Goal: Task Accomplishment & Management: Manage account settings

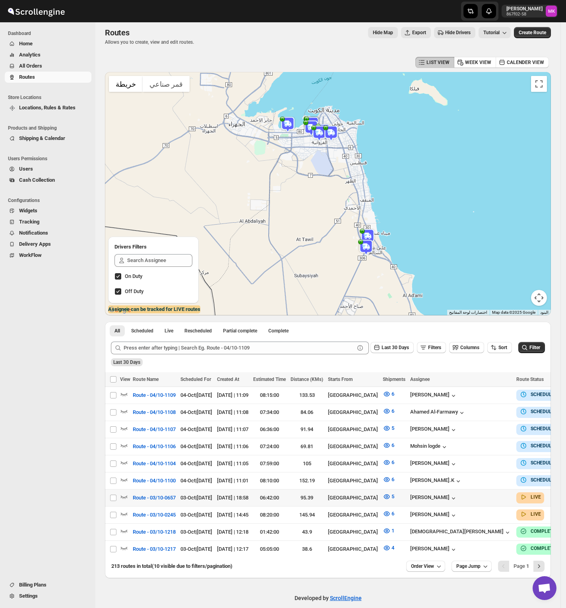
scroll to position [8, 0]
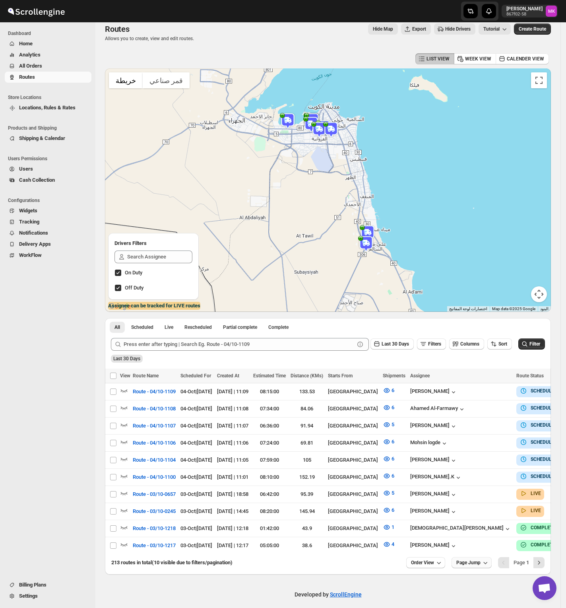
click at [490, 559] on icon "button" at bounding box center [486, 563] width 8 height 8
click at [429, 560] on span "Order View" at bounding box center [422, 563] width 23 height 6
click at [430, 531] on input "10" at bounding box center [425, 527] width 28 height 13
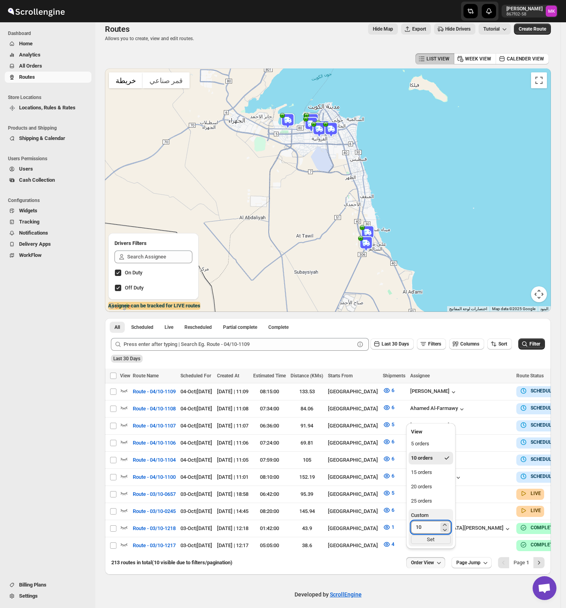
click at [430, 531] on input "10" at bounding box center [425, 527] width 28 height 13
click at [430, 506] on button "25 orders" at bounding box center [431, 501] width 45 height 13
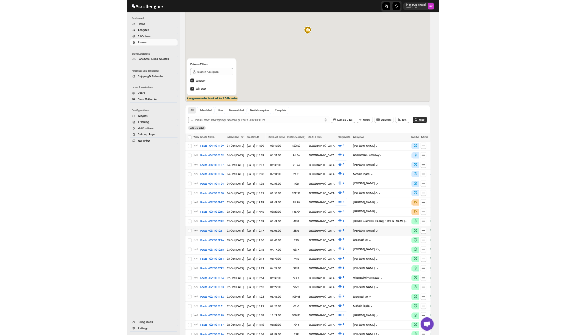
scroll to position [167, 0]
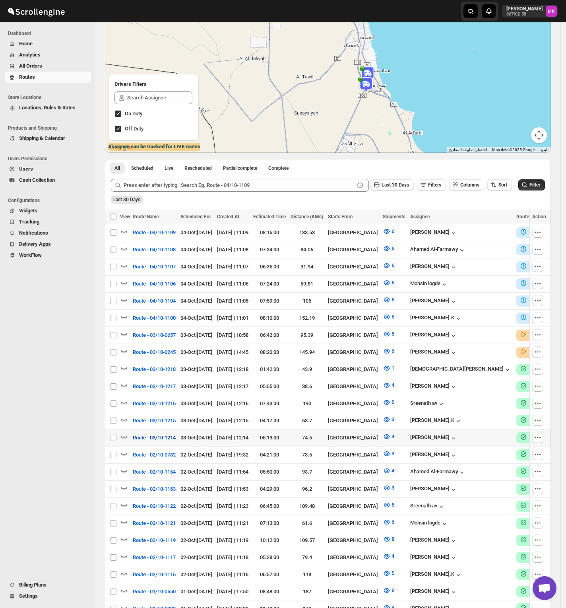
click at [161, 434] on span "Route - 03/10-1214" at bounding box center [154, 438] width 43 height 8
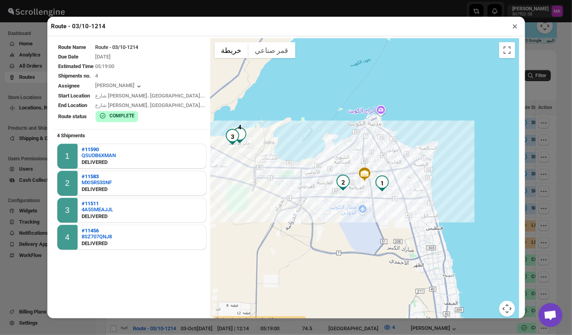
click at [545, 270] on div "Route - 03/10-1214 × Route Name Route - 03/10-1214 Due Date 10/3/2025 Estimated…" at bounding box center [286, 167] width 572 height 335
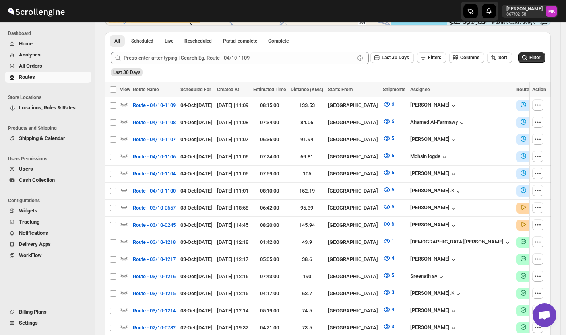
scroll to position [159, 0]
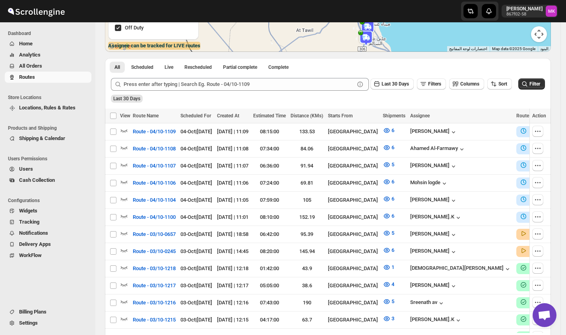
click at [29, 63] on span "All Orders" at bounding box center [30, 66] width 23 height 6
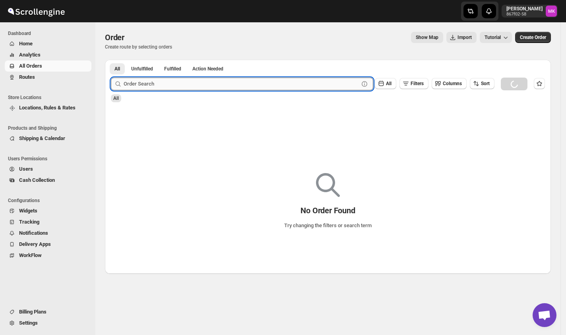
click at [193, 84] on input "text" at bounding box center [241, 84] width 235 height 13
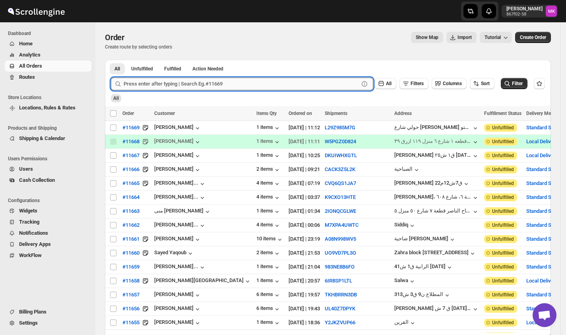
paste input "11458"
type input "11458"
click at [111, 60] on button "Submit" at bounding box center [122, 64] width 23 height 8
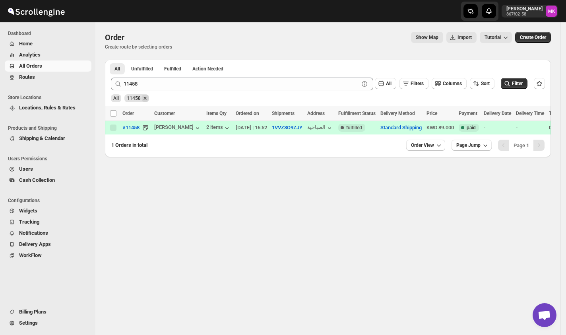
click at [144, 98] on icon "Remove 11458" at bounding box center [145, 98] width 7 height 7
click at [123, 64] on button "All" at bounding box center [117, 68] width 15 height 11
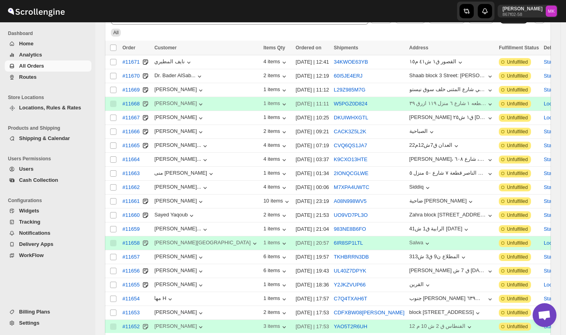
scroll to position [127, 0]
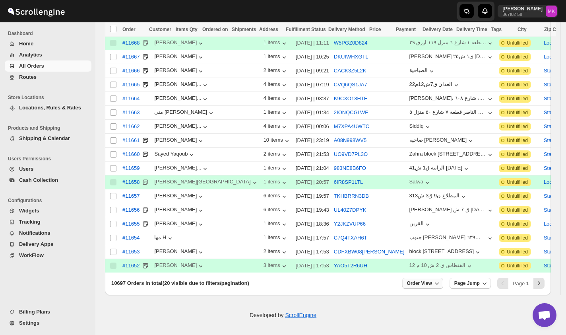
click at [441, 285] on icon "button" at bounding box center [437, 283] width 8 height 8
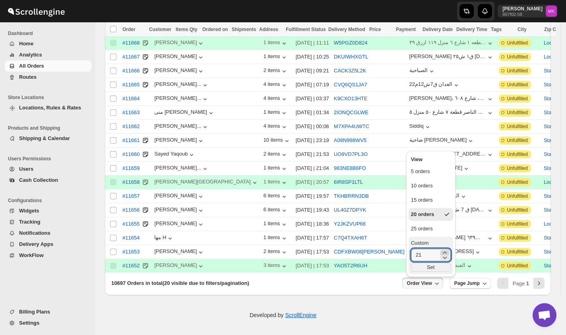
click at [446, 251] on icon "button" at bounding box center [445, 253] width 8 height 8
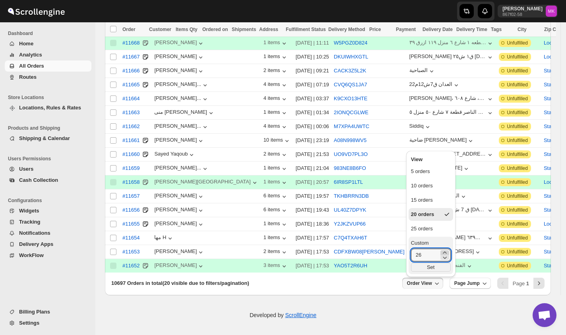
click at [446, 251] on icon "button" at bounding box center [445, 253] width 8 height 8
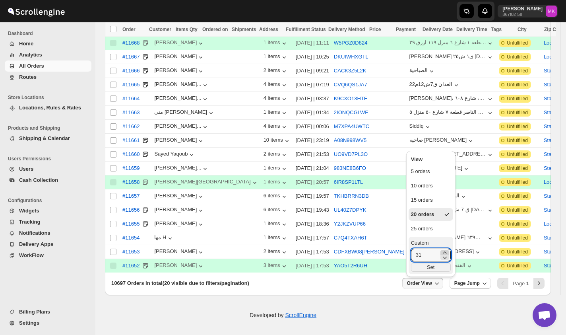
click at [446, 251] on icon "button" at bounding box center [445, 253] width 8 height 8
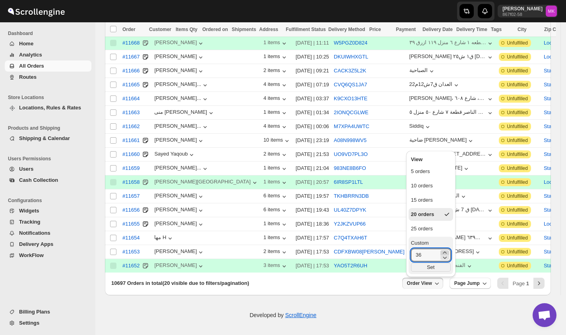
click at [446, 251] on icon "button" at bounding box center [445, 253] width 8 height 8
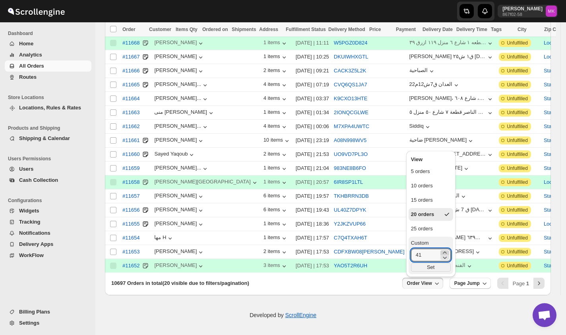
click at [446, 251] on icon "button" at bounding box center [445, 253] width 8 height 8
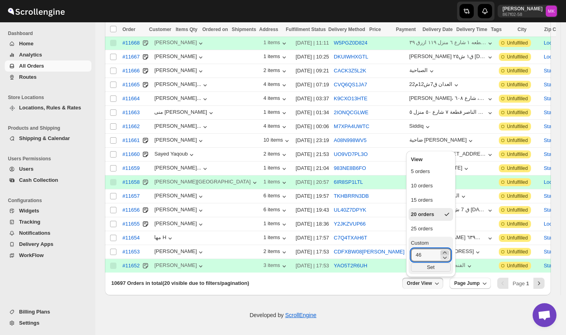
click at [446, 251] on icon "button" at bounding box center [445, 253] width 8 height 8
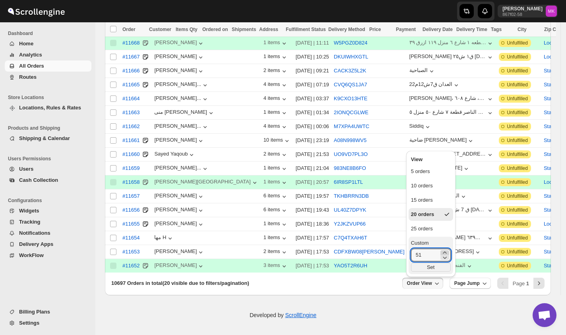
click at [446, 251] on icon "button" at bounding box center [445, 253] width 8 height 8
type input "54"
click at [426, 269] on div "Set" at bounding box center [431, 267] width 40 height 9
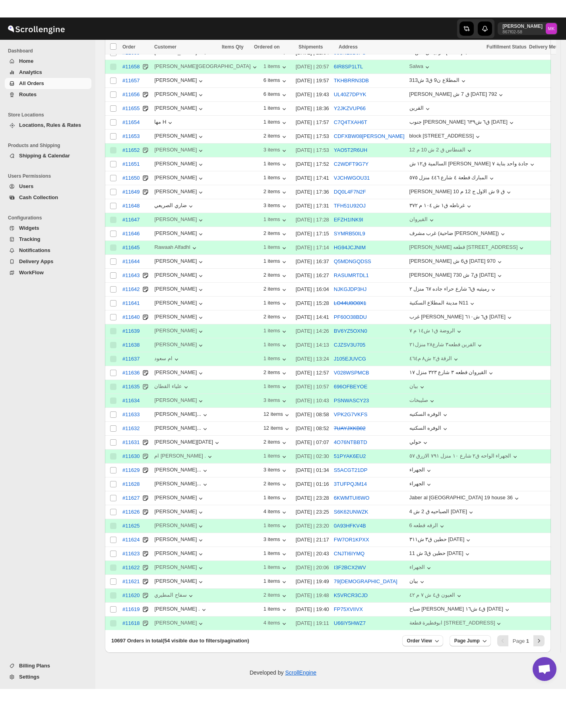
scroll to position [214, 0]
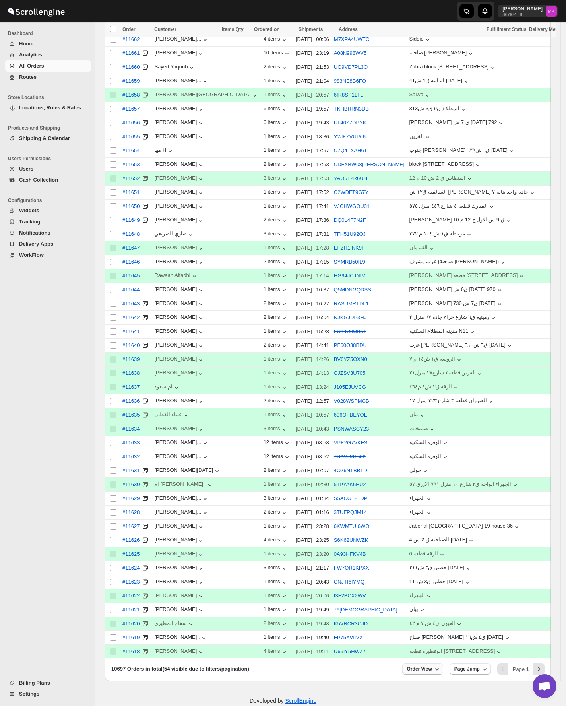
click at [432, 334] on span "Order View" at bounding box center [419, 669] width 25 height 6
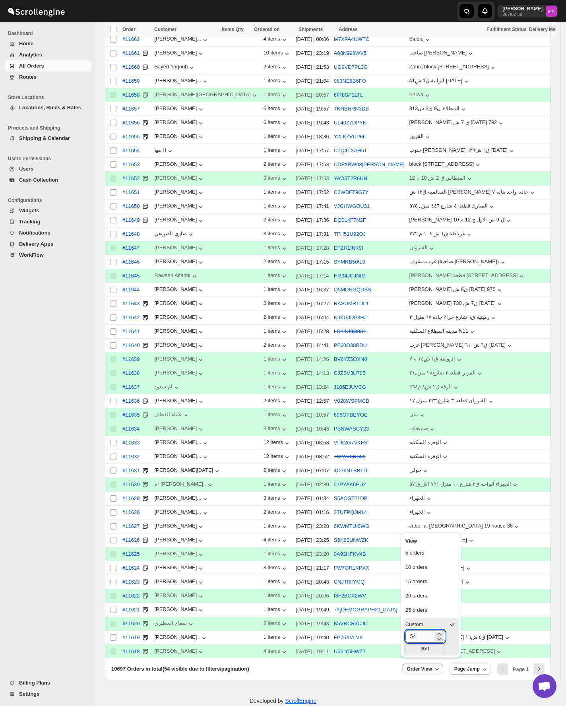
click at [420, 334] on input "54" at bounding box center [420, 636] width 28 height 13
drag, startPoint x: 420, startPoint y: 636, endPoint x: 401, endPoint y: 636, distance: 19.1
click at [401, 334] on ul "View 5 orders 10 orders 15 orders 20 orders 25 orders Custom 54 Set" at bounding box center [431, 596] width 60 height 126
type input "100"
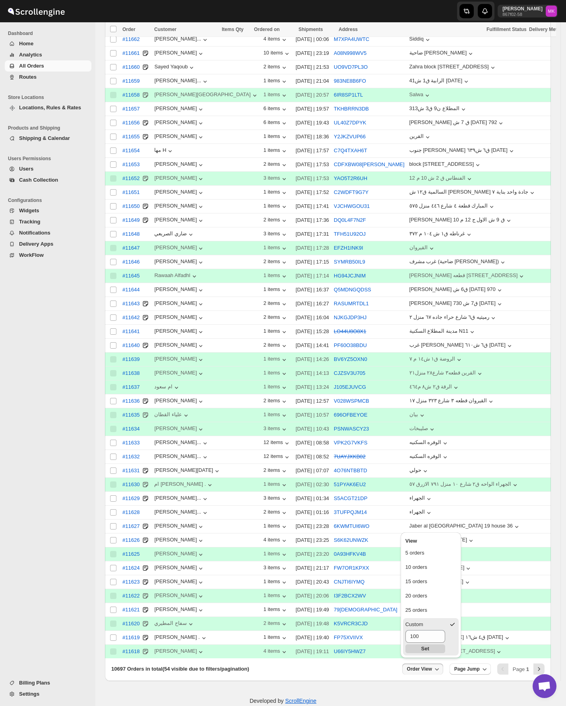
click at [442, 334] on div "Set" at bounding box center [426, 649] width 40 height 9
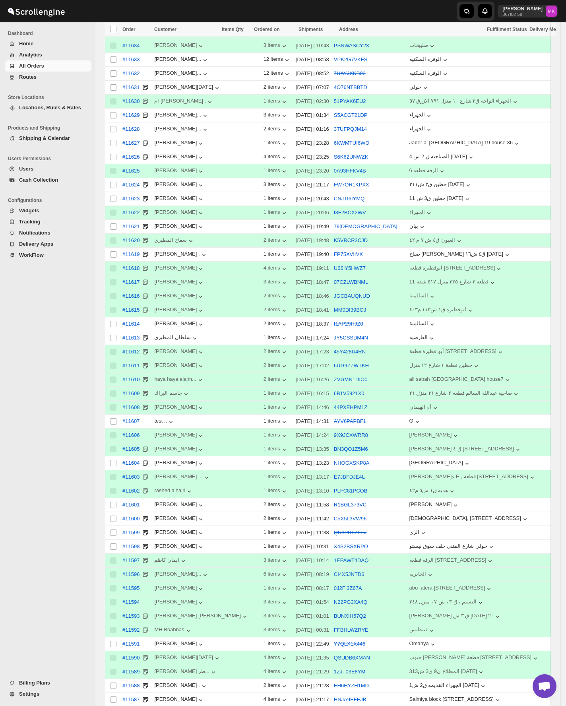
scroll to position [493, 0]
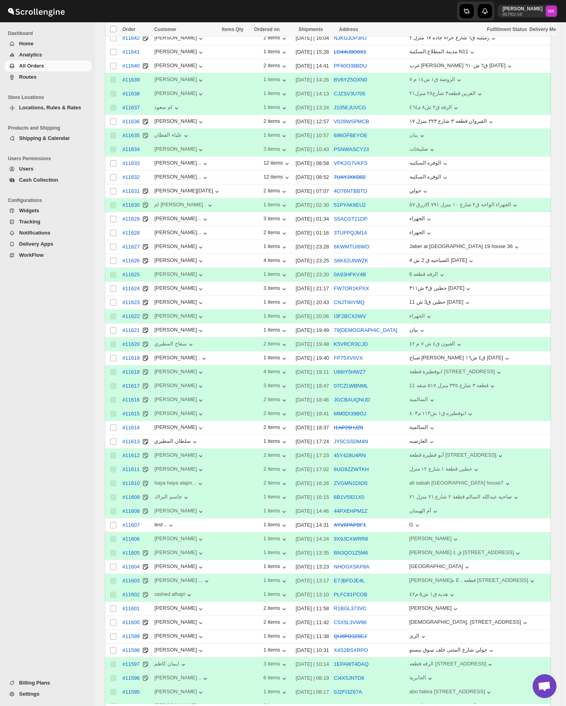
click at [21, 80] on span "Routes" at bounding box center [28, 77] width 18 height 6
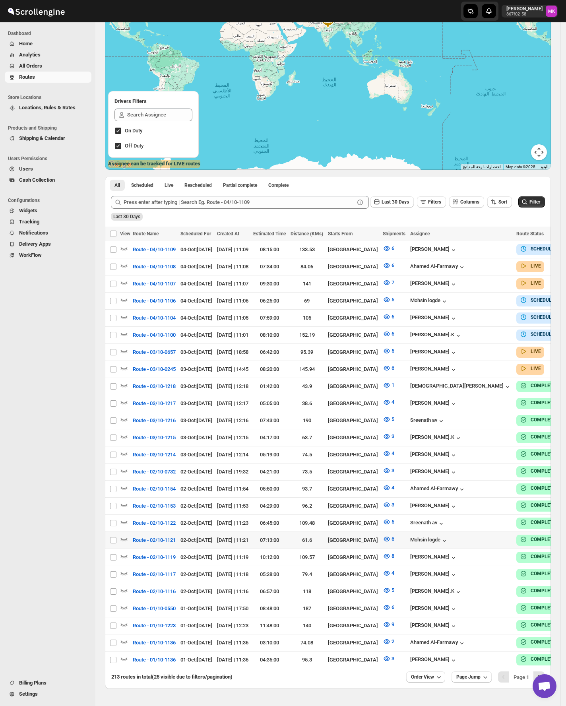
scroll to position [196, 0]
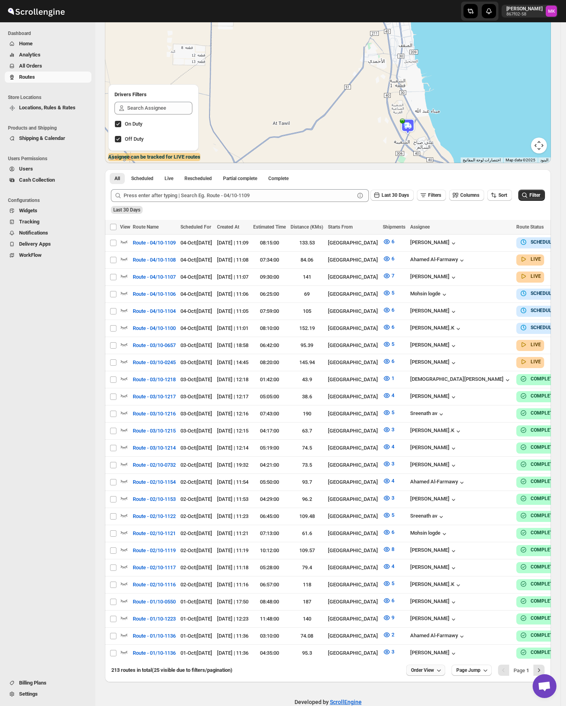
click at [424, 334] on span "Order View" at bounding box center [422, 670] width 23 height 6
click at [435, 334] on input "10" at bounding box center [425, 625] width 28 height 13
click at [434, 334] on input "10" at bounding box center [425, 625] width 28 height 13
drag, startPoint x: 433, startPoint y: 626, endPoint x: 413, endPoint y: 626, distance: 19.9
click at [414, 334] on input "10" at bounding box center [425, 625] width 28 height 13
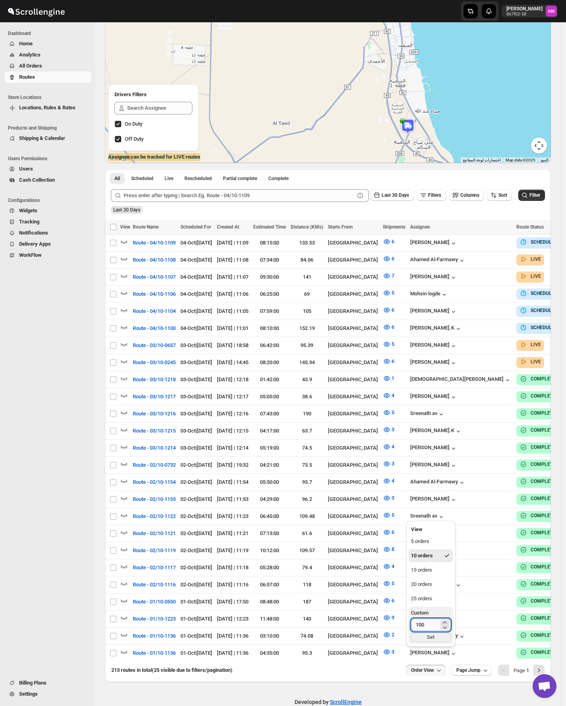
type input "100"
click at [425, 334] on div "Set" at bounding box center [431, 637] width 40 height 9
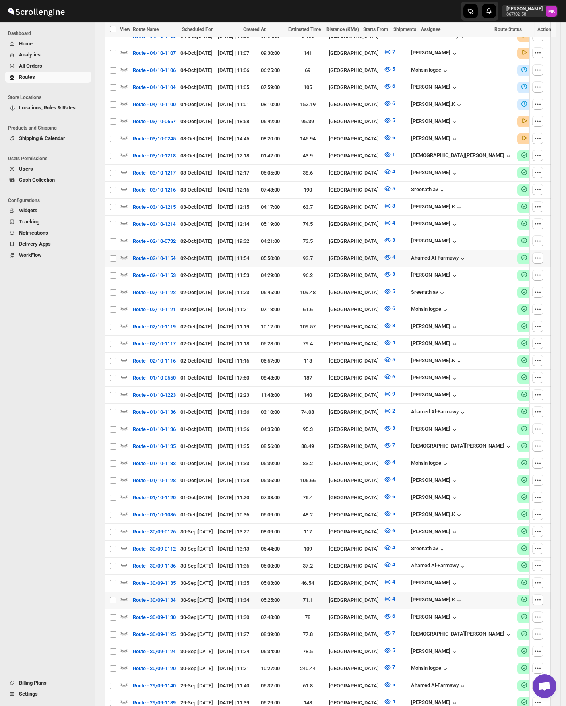
scroll to position [408, 0]
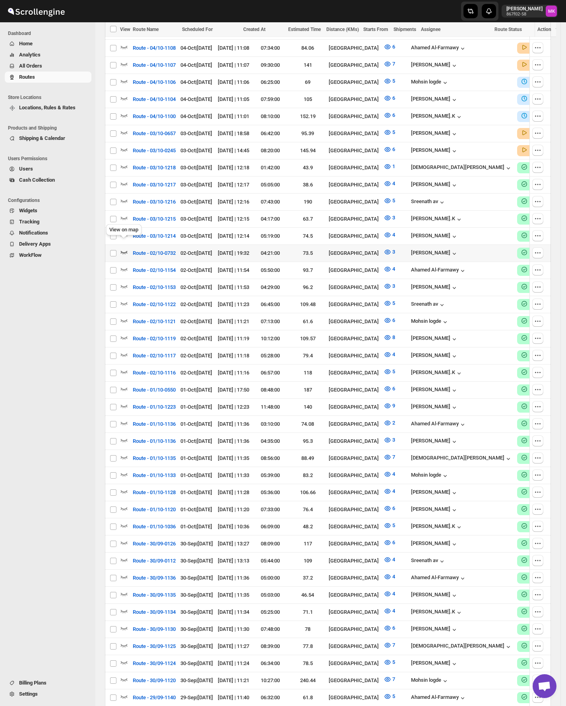
click at [125, 248] on icon "button" at bounding box center [124, 252] width 8 height 8
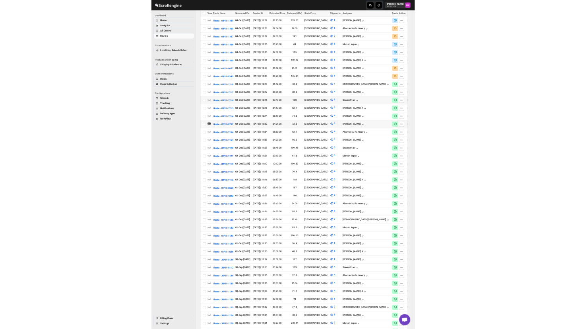
scroll to position [0, 0]
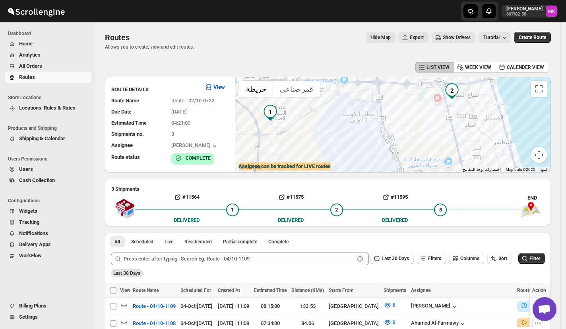
click at [36, 78] on span "Routes" at bounding box center [54, 77] width 71 height 8
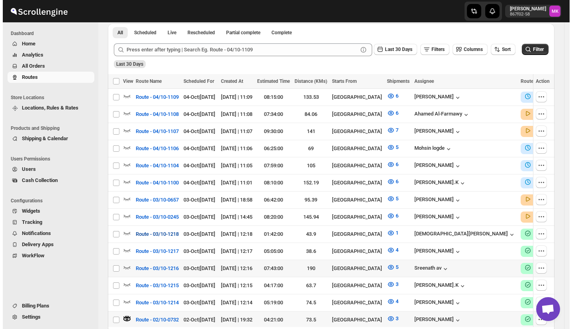
scroll to position [212, 0]
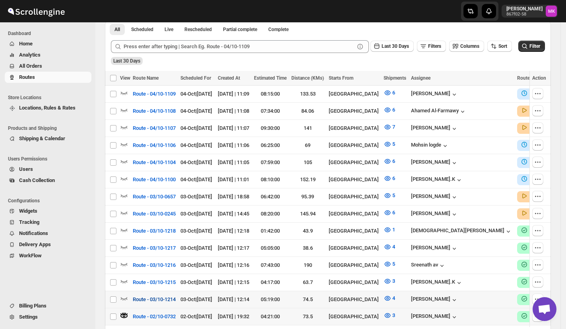
click at [157, 295] on span "Route - 03/10-1214" at bounding box center [154, 299] width 43 height 8
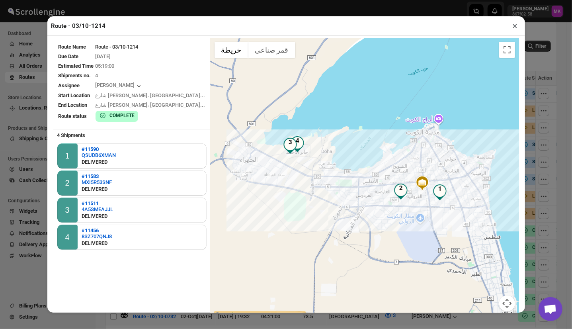
click at [514, 28] on button "×" at bounding box center [515, 25] width 12 height 11
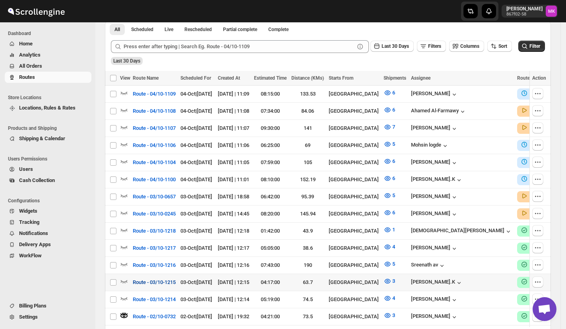
click at [153, 278] on span "Route - 03/10-1215" at bounding box center [154, 282] width 43 height 8
